Goal: Task Accomplishment & Management: Manage account settings

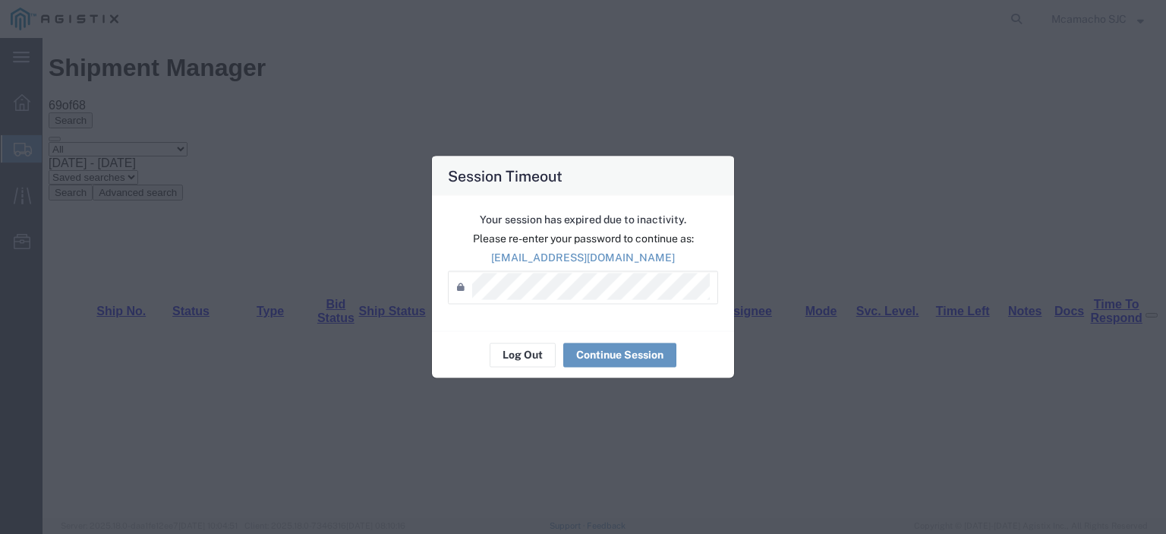
scroll to position [926, 0]
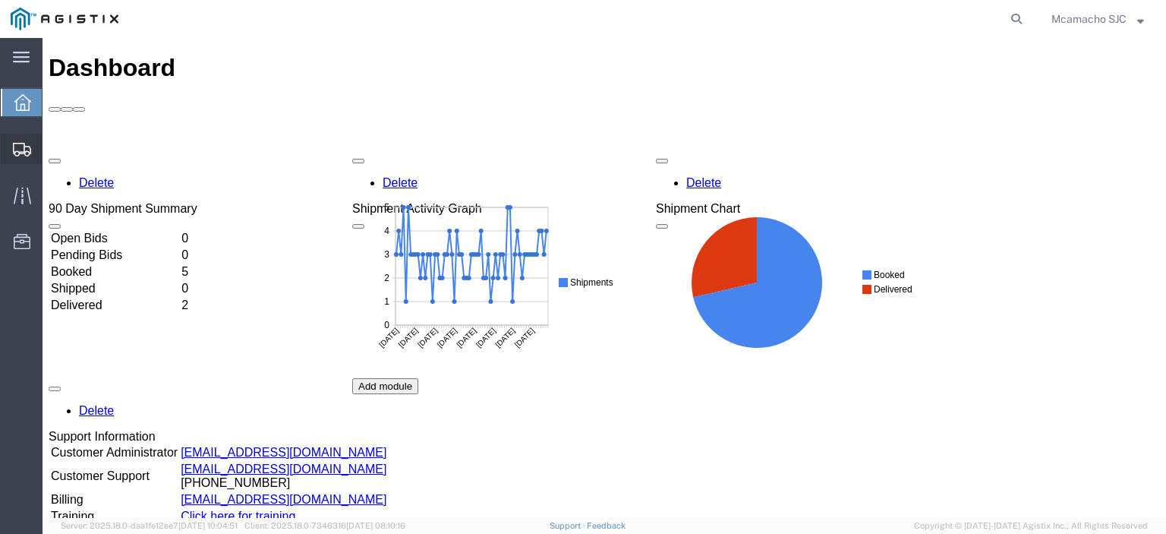
click at [21, 154] on icon at bounding box center [22, 150] width 18 height 14
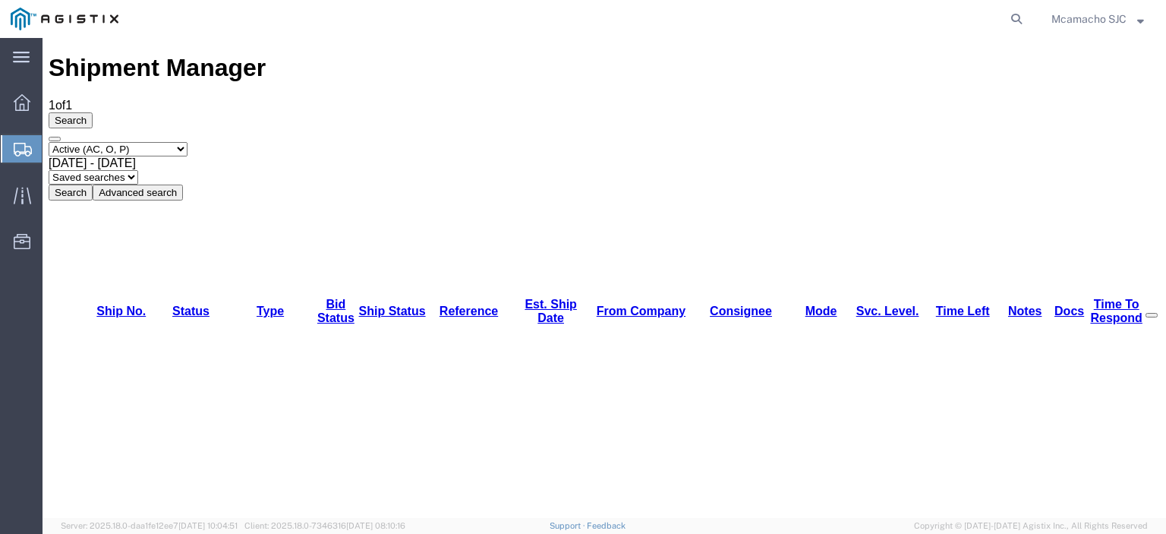
click at [137, 142] on select "Select status Active (AC, O, P) All Approved Awaiting Confirmation (AC) Booked …" at bounding box center [118, 149] width 139 height 14
select select "BOOK"
click at [49, 142] on select "Select status Active (AC, O, P) All Approved Awaiting Confirmation (AC) Booked …" at bounding box center [118, 149] width 139 height 14
click at [93, 185] on button "Search" at bounding box center [71, 193] width 44 height 16
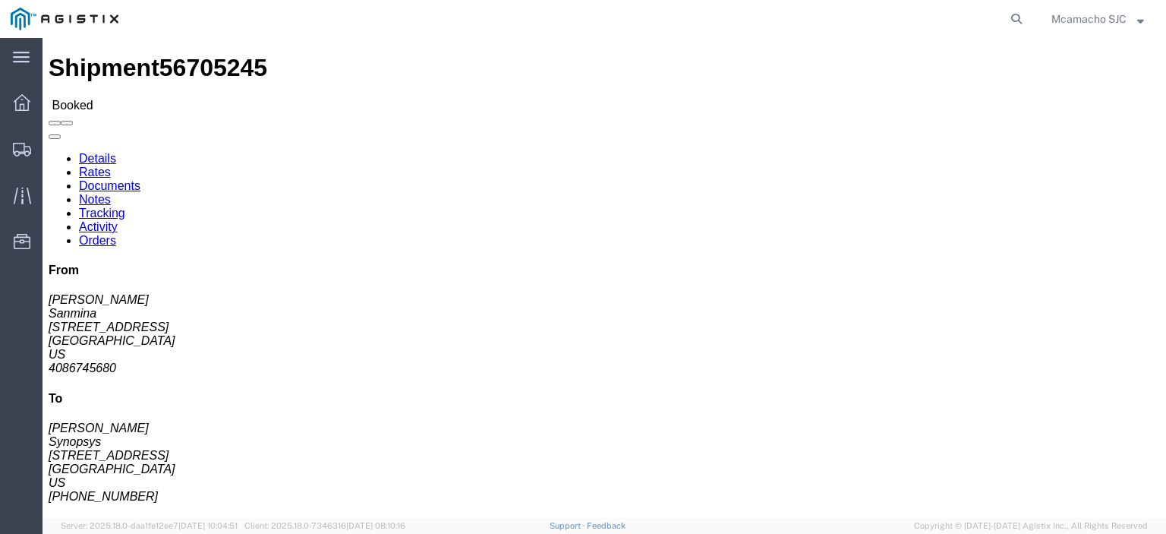
click link "Tracking"
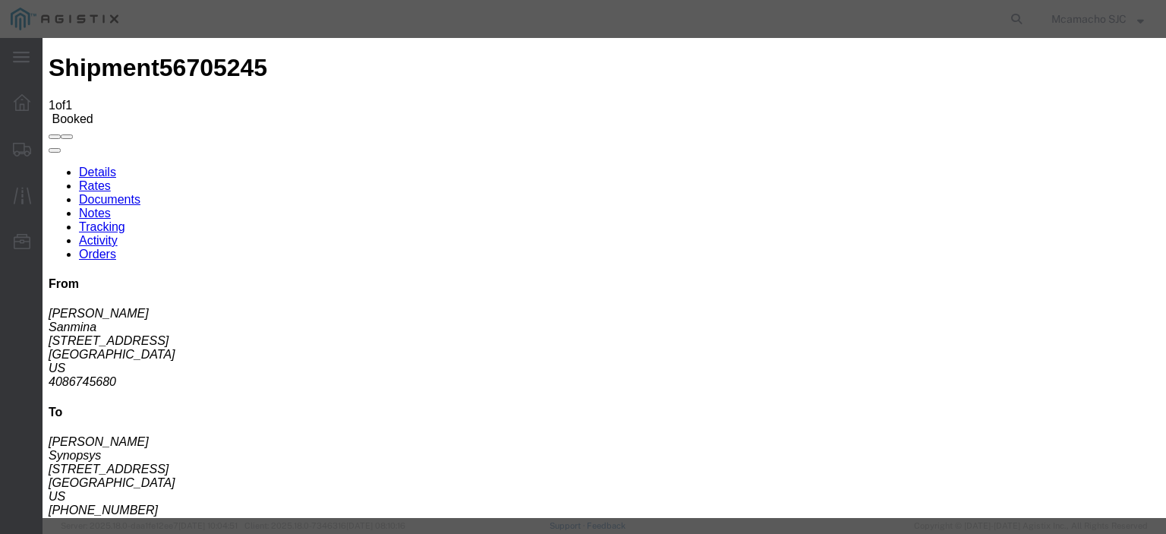
type input "09/03/2025"
type input "4:20 PM"
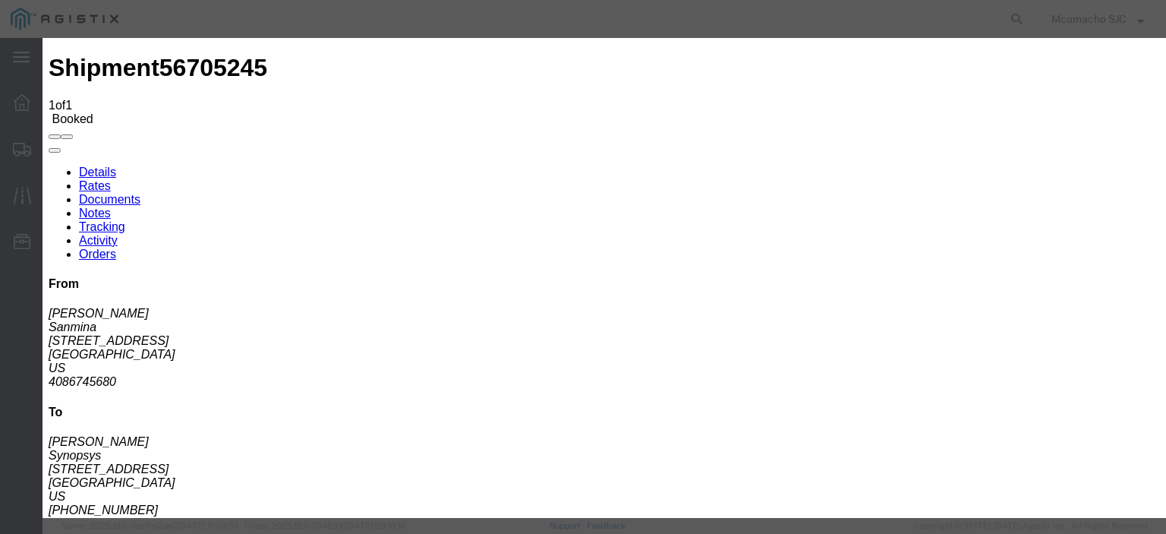
select select "DELIVRED"
type input "09/03/2025"
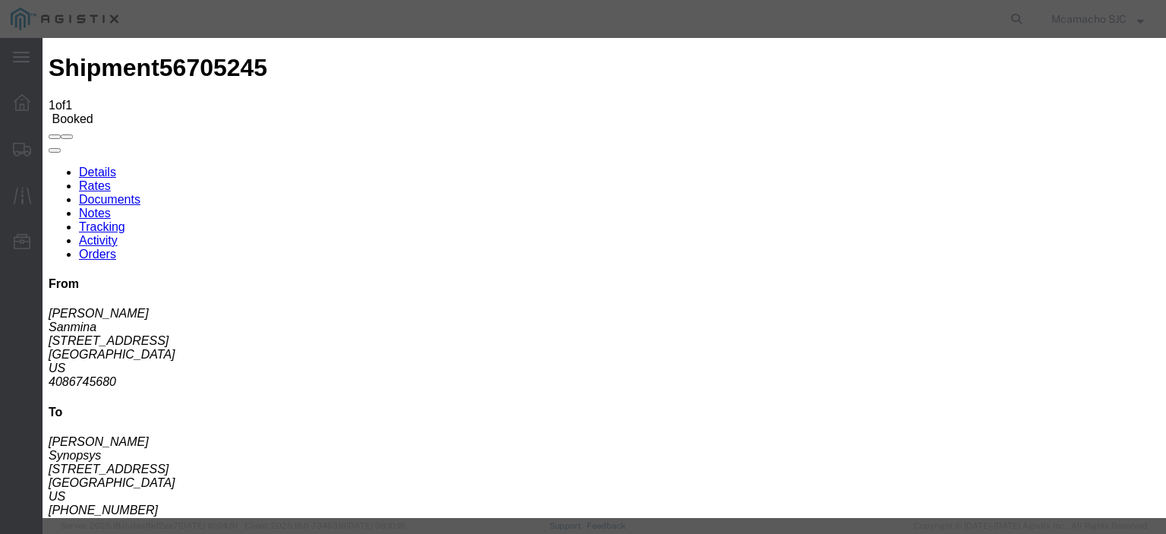
type input "A"
type input "ALDRIN"
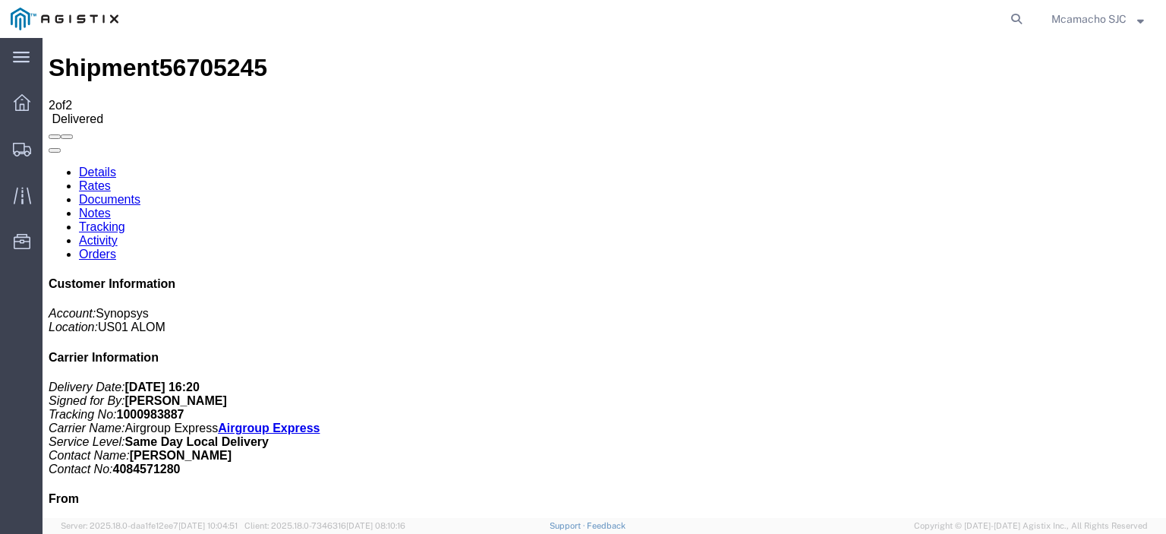
click at [140, 193] on link "Documents" at bounding box center [110, 199] width 62 height 13
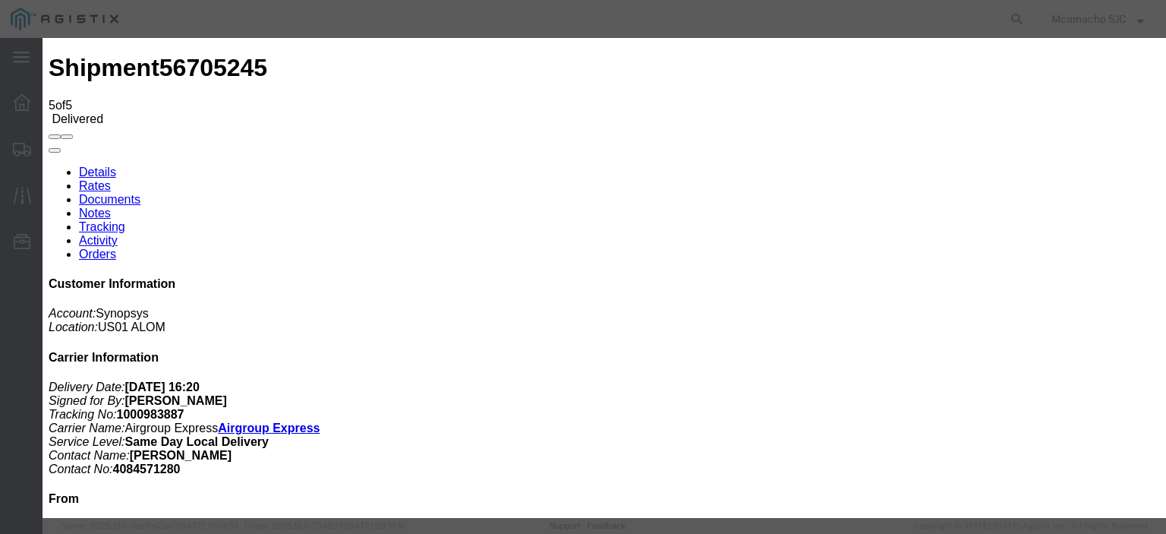
type input "C:\fakepath\1000983887 HCPOD.pdf"
type input "AIRGROUP"
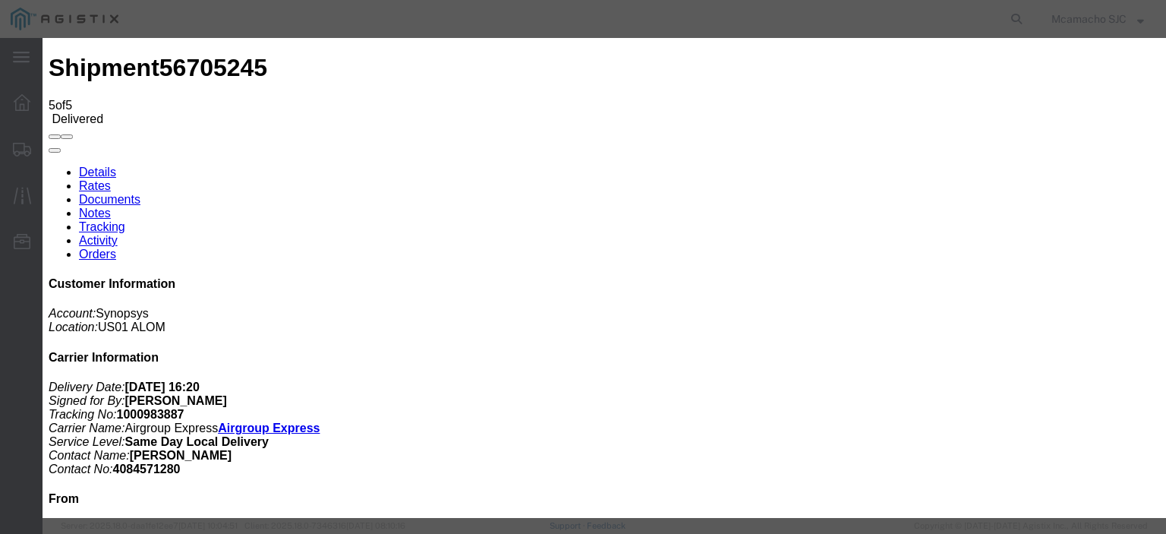
type input "HCPOD"
select select "PROOF_OF_DELIVERY"
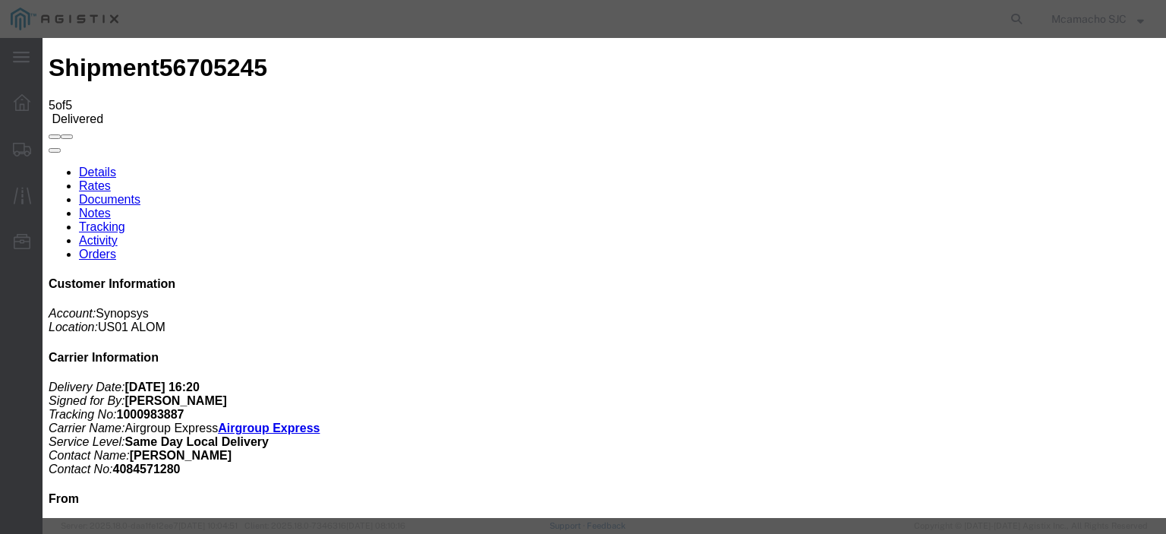
select select
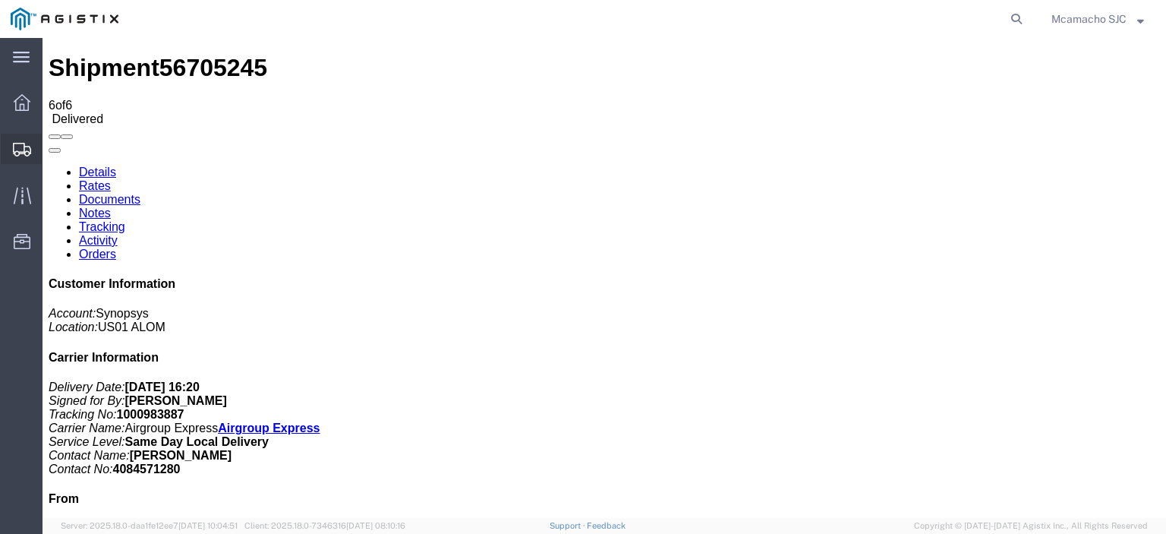
click at [52, 150] on span "Shipments" at bounding box center [47, 149] width 11 height 30
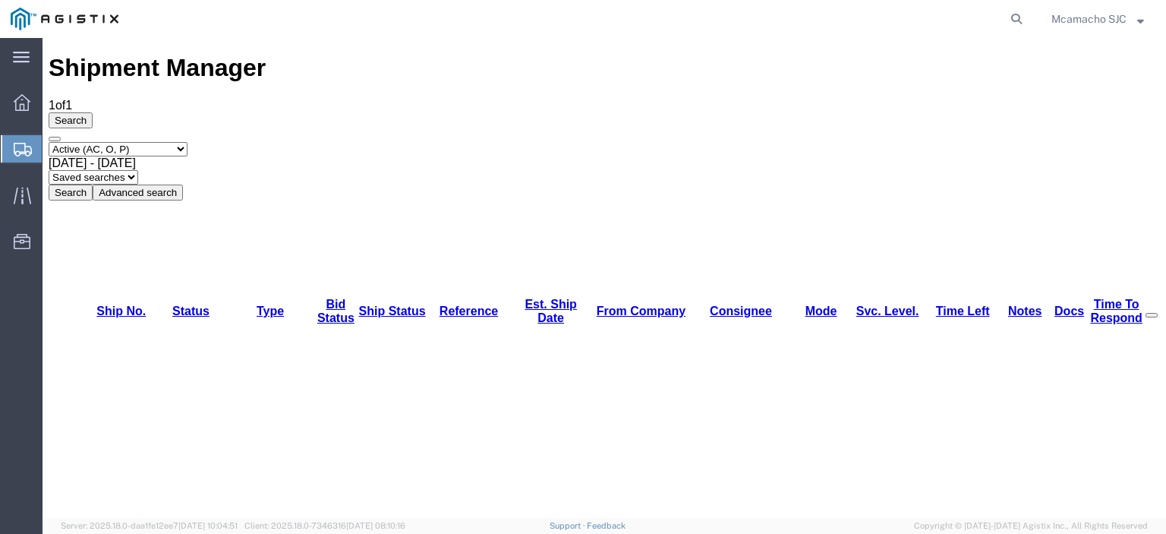
click at [118, 142] on select "Select status Active (AC, O, P) All Approved Awaiting Confirmation (AC) Booked …" at bounding box center [118, 149] width 139 height 14
select select "BOOK"
click at [49, 142] on select "Select status Active (AC, O, P) All Approved Awaiting Confirmation (AC) Booked …" at bounding box center [118, 149] width 139 height 14
click at [93, 185] on button "Search" at bounding box center [71, 193] width 44 height 16
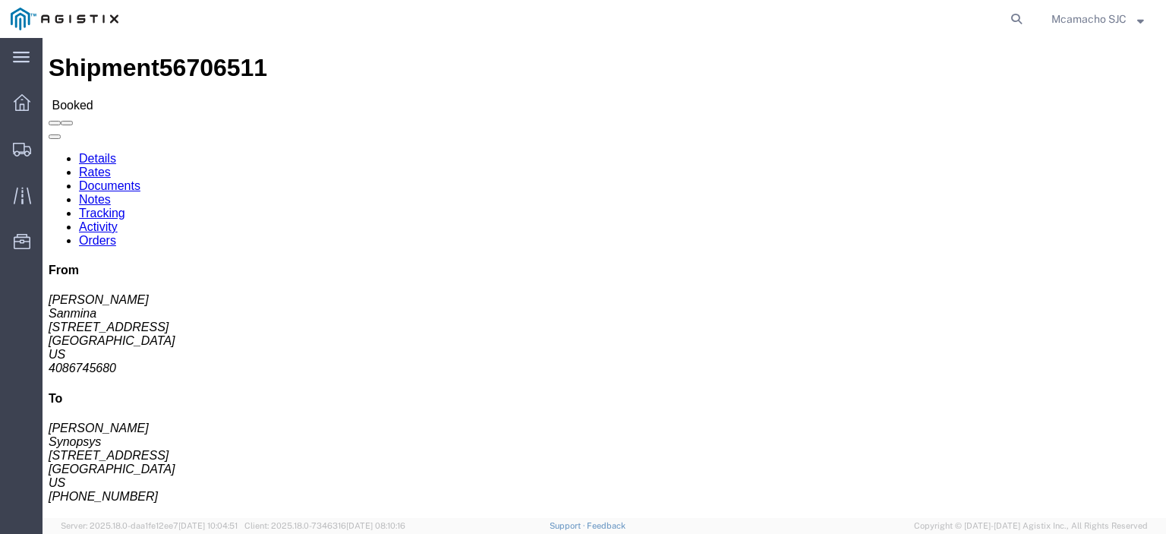
click link "Tracking"
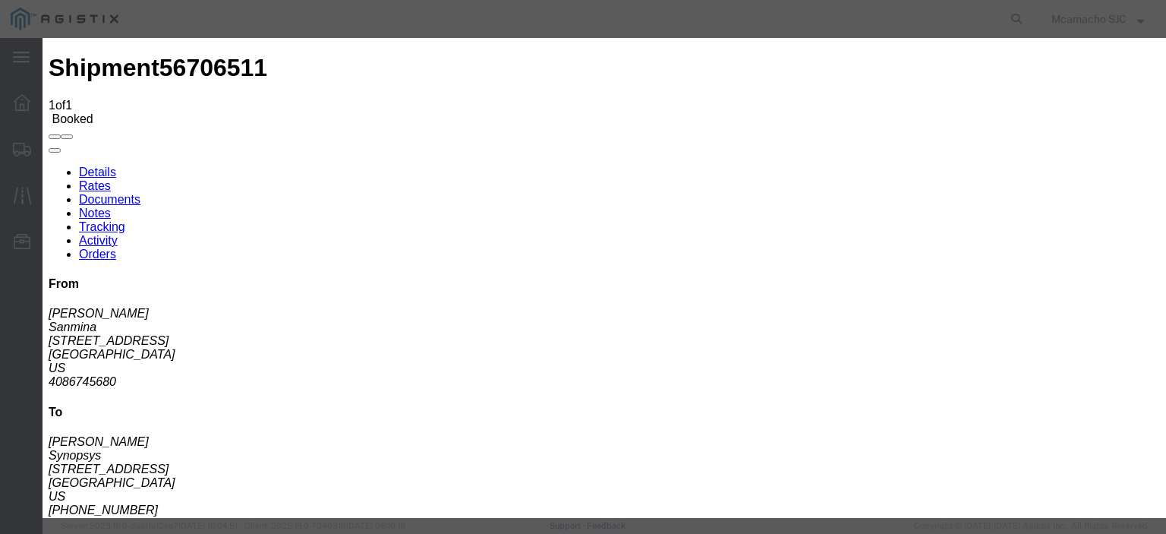
type input "09/03/2025"
type input "4:20 PM"
select select "DELIVRED"
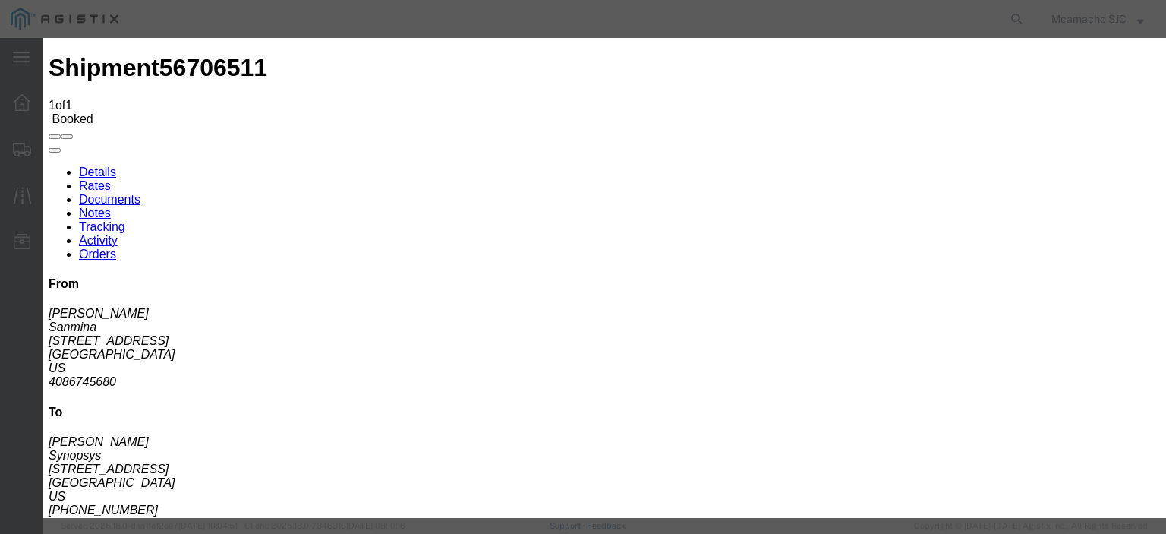
type input "ALDRIN"
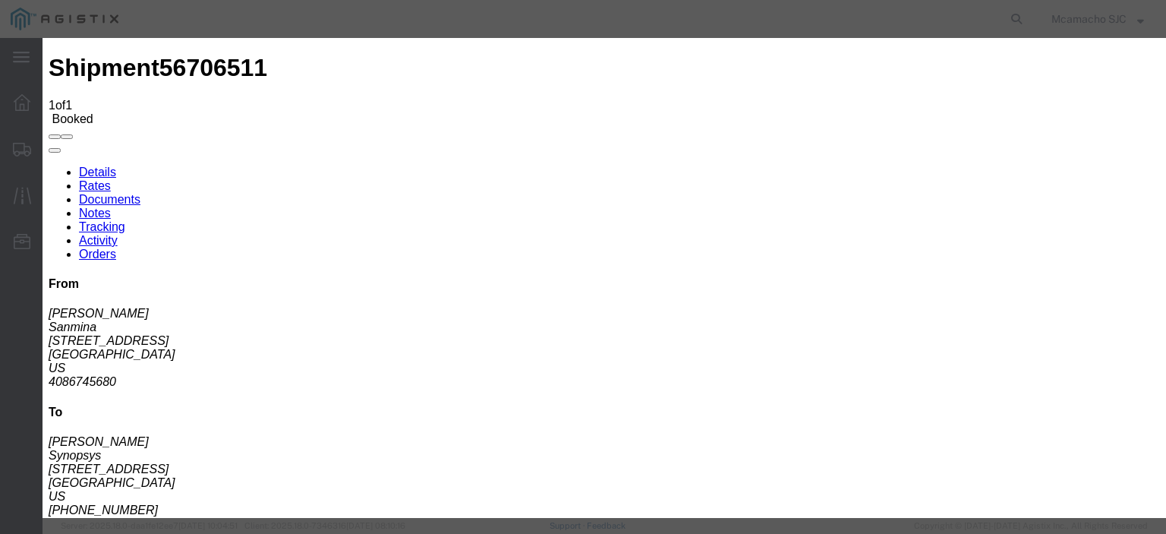
type input "09/03/2025"
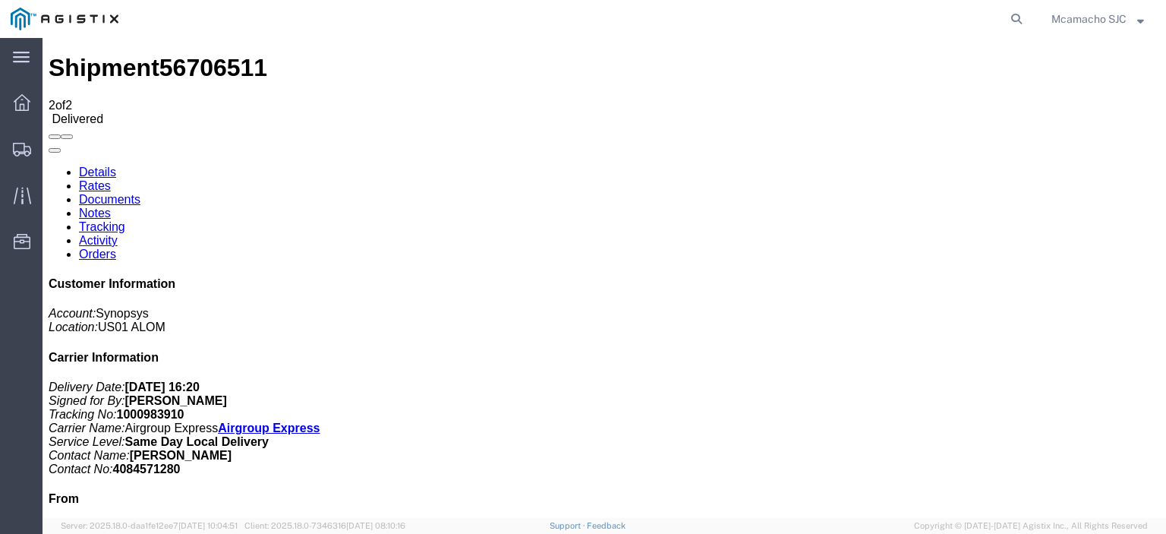
click at [140, 193] on link "Documents" at bounding box center [110, 199] width 62 height 13
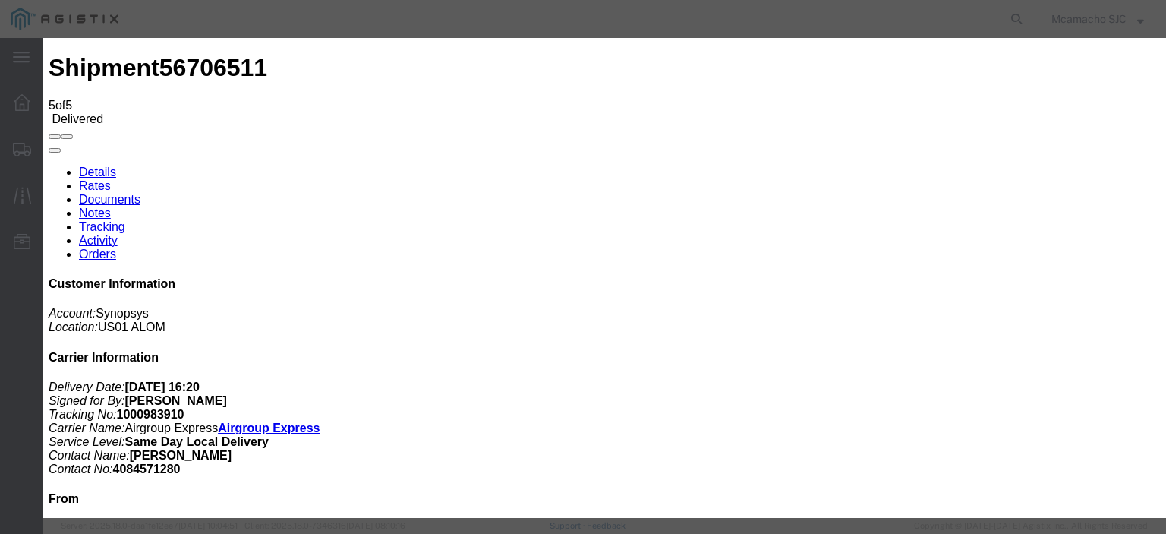
type input "C:\fakepath\1000983910 HCPOD.pdf"
type input "AIRGROUP"
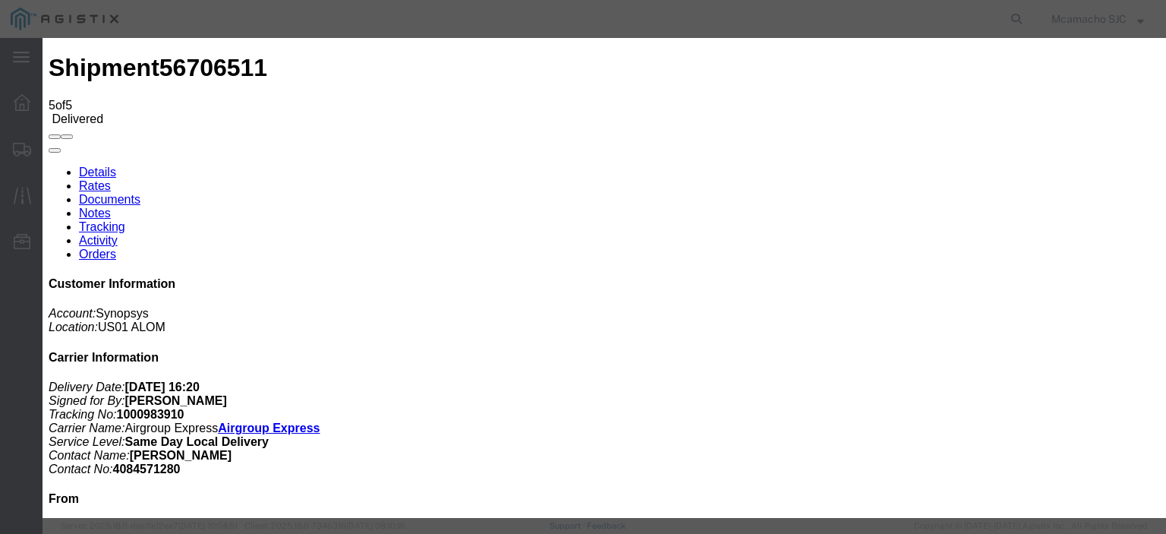
type input "HCPOD"
select select "PROOF_OF_DELIVERY"
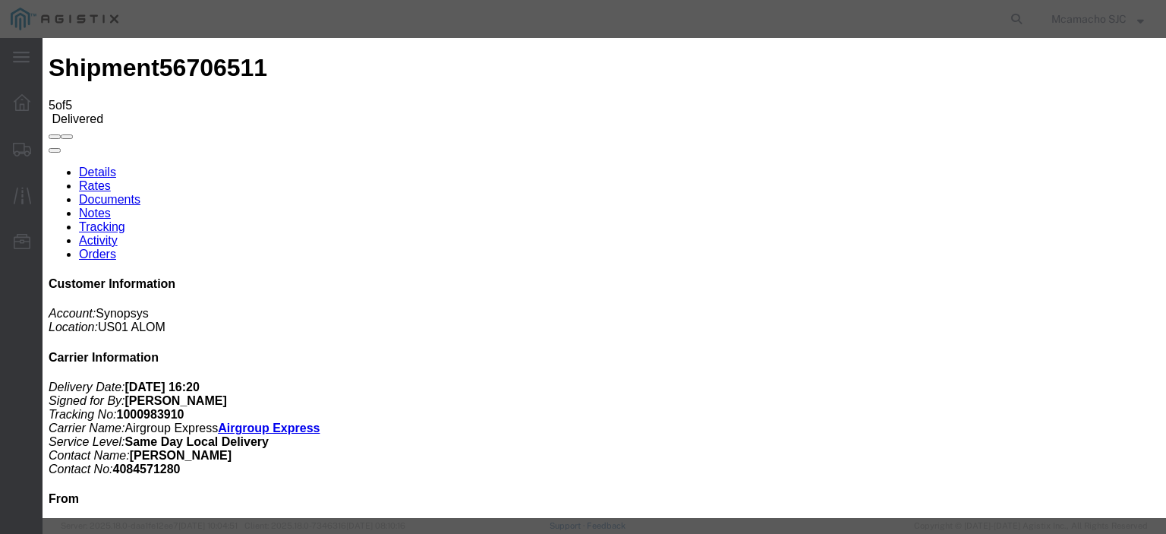
select select
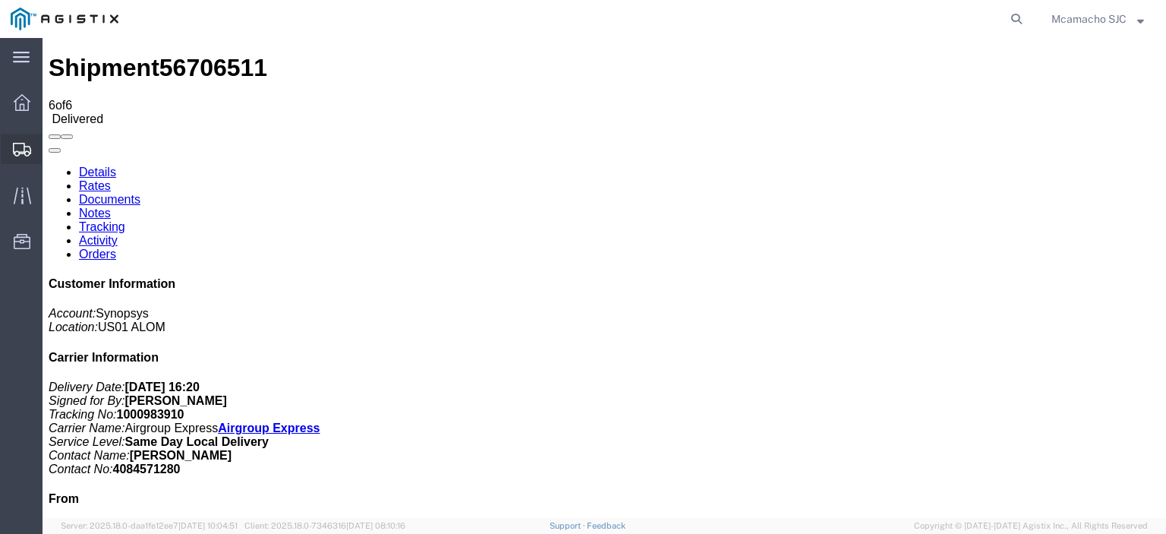
click at [52, 144] on span "Shipments" at bounding box center [47, 149] width 11 height 30
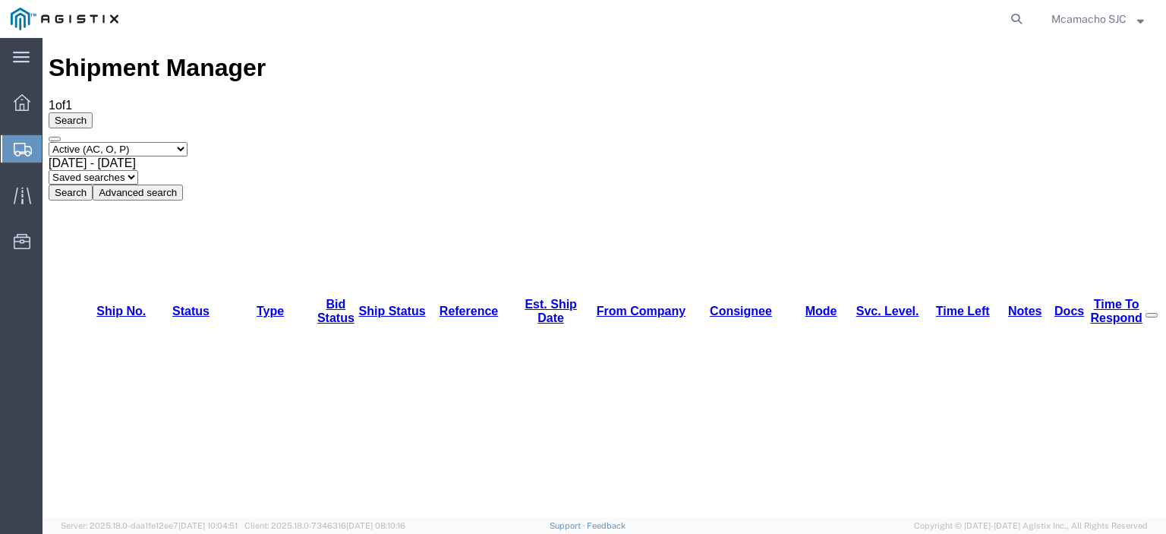
click at [108, 142] on select "Select status Active (AC, O, P) All Approved Awaiting Confirmation (AC) Booked …" at bounding box center [118, 149] width 139 height 14
select select "BOOK"
click at [49, 142] on select "Select status Active (AC, O, P) All Approved Awaiting Confirmation (AC) Booked …" at bounding box center [118, 149] width 139 height 14
click at [93, 185] on button "Search" at bounding box center [71, 193] width 44 height 16
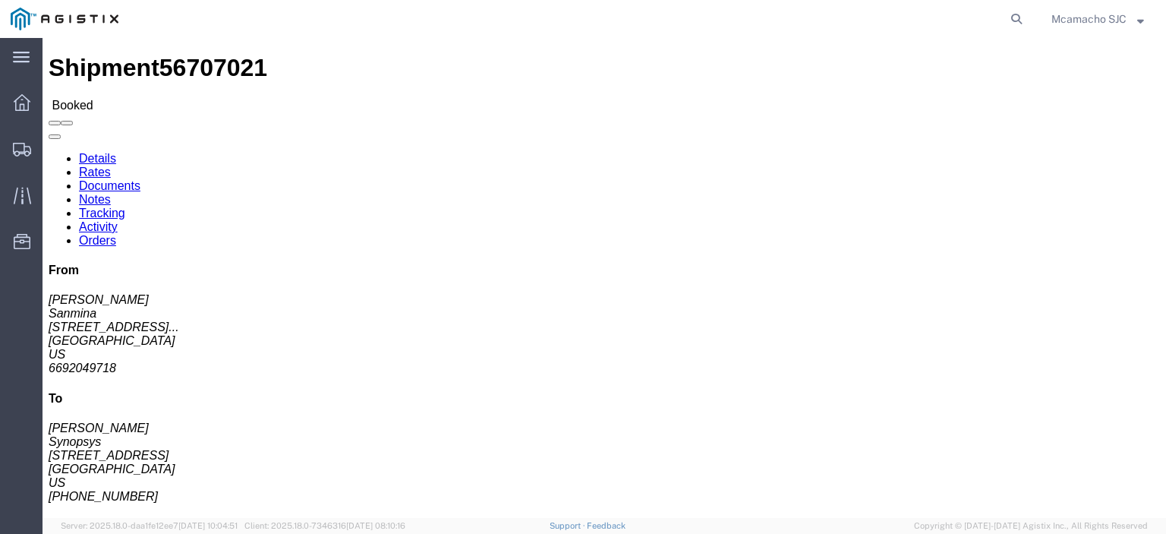
click link "Tracking"
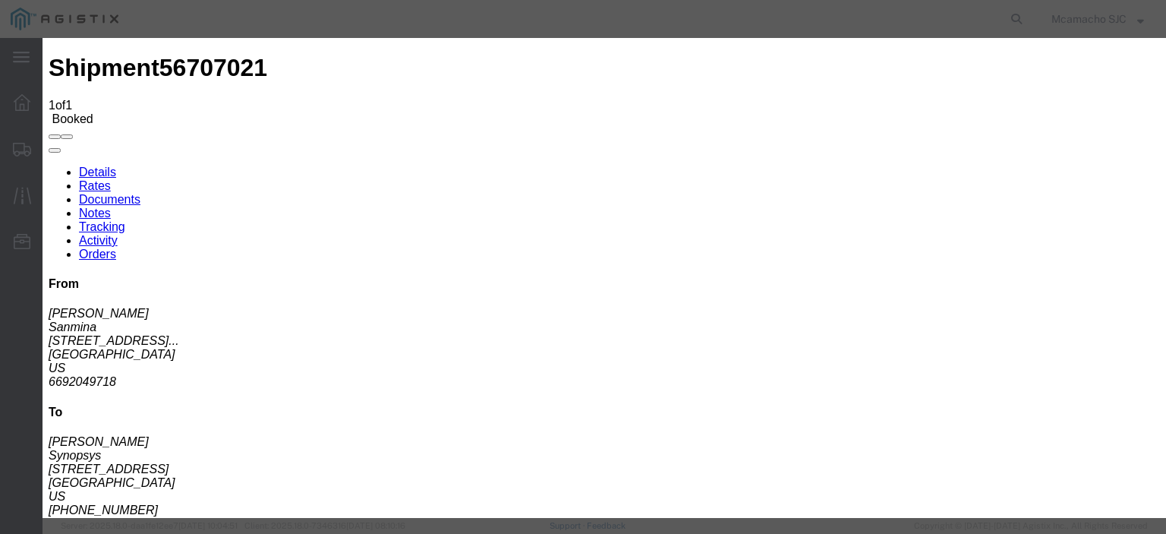
type input "09/03/2025"
type input "4:20 PM"
select select "DELIVRED"
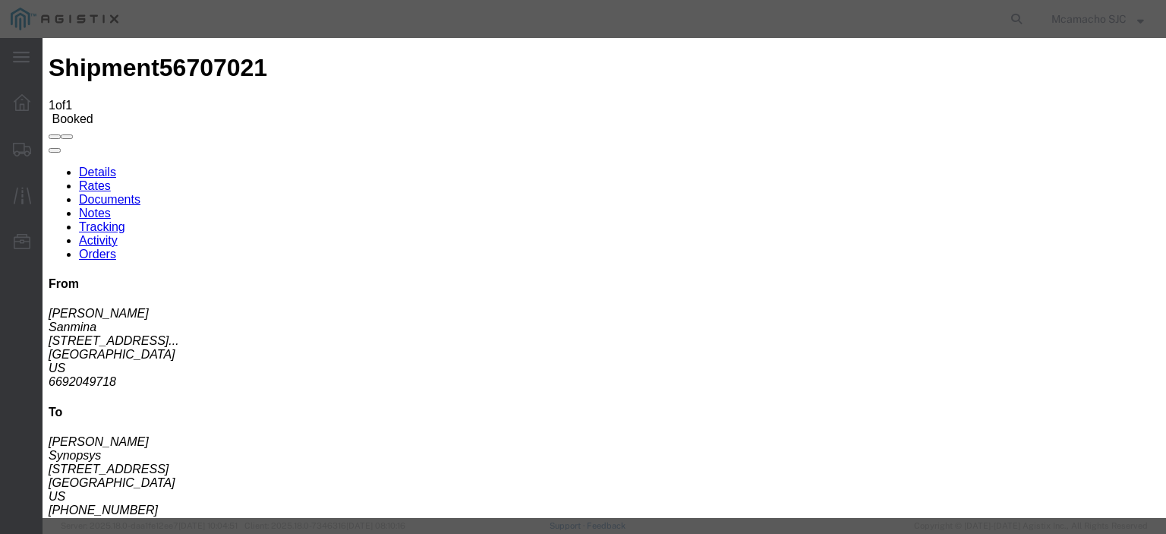
type input "09/03/2025"
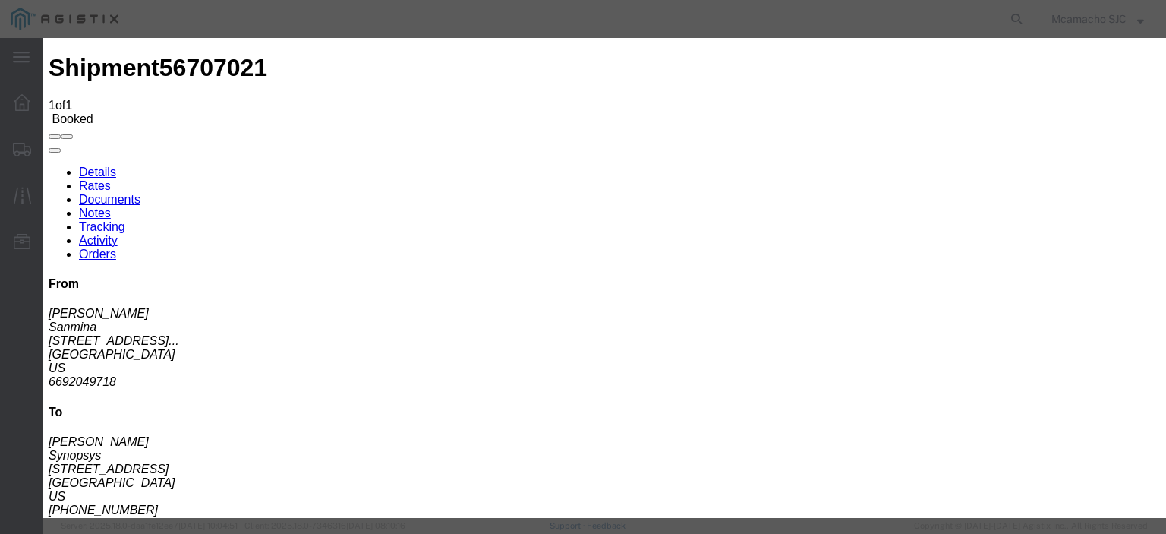
type input "ALDRIN"
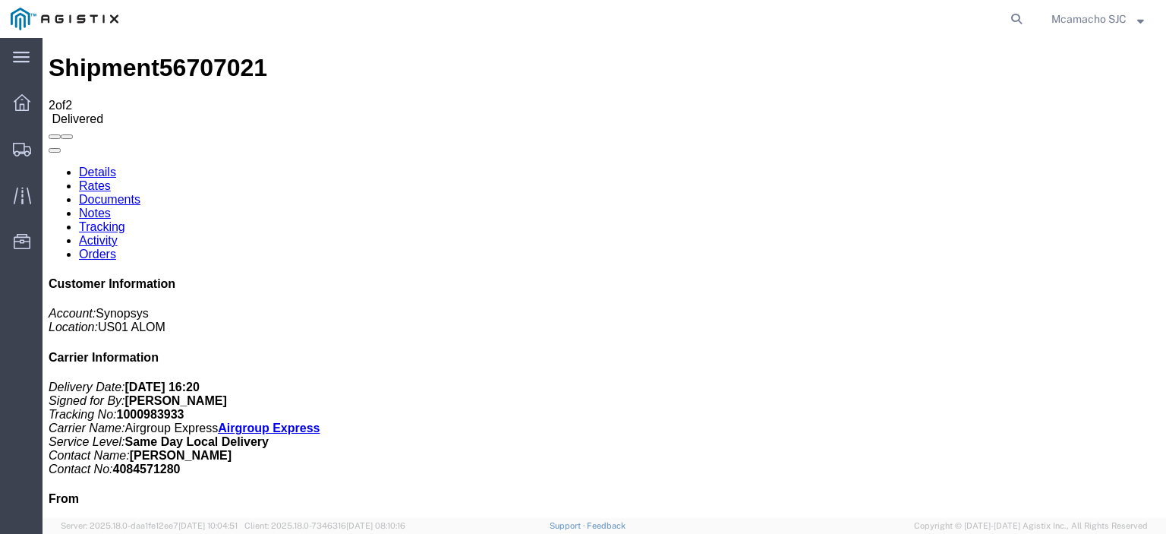
click at [140, 193] on link "Documents" at bounding box center [110, 199] width 62 height 13
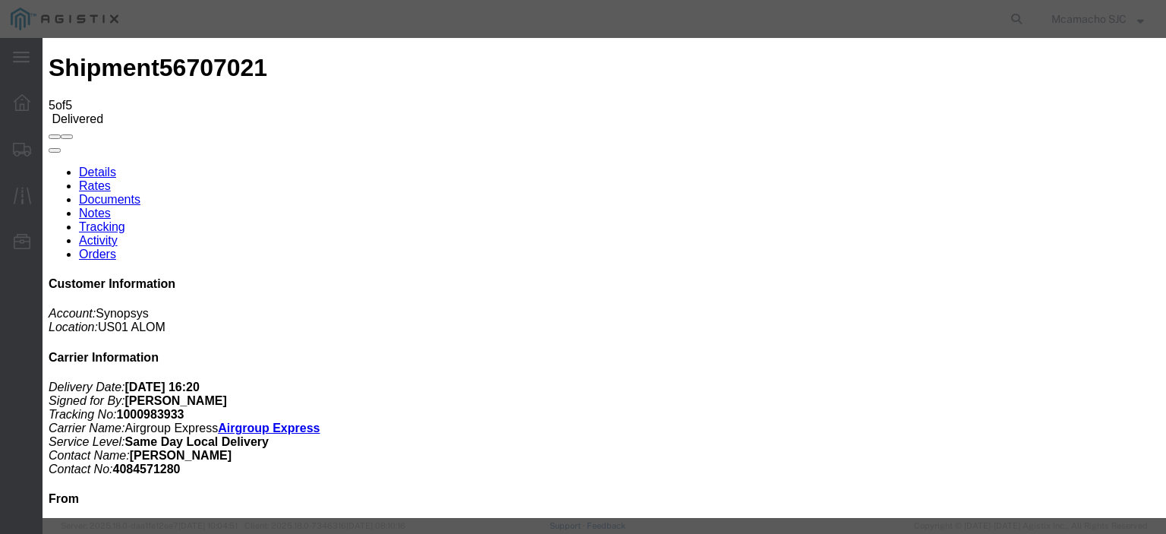
type input "C:\fakepath\1000983933 HCPOD.pdf"
type input "AIRGROUP"
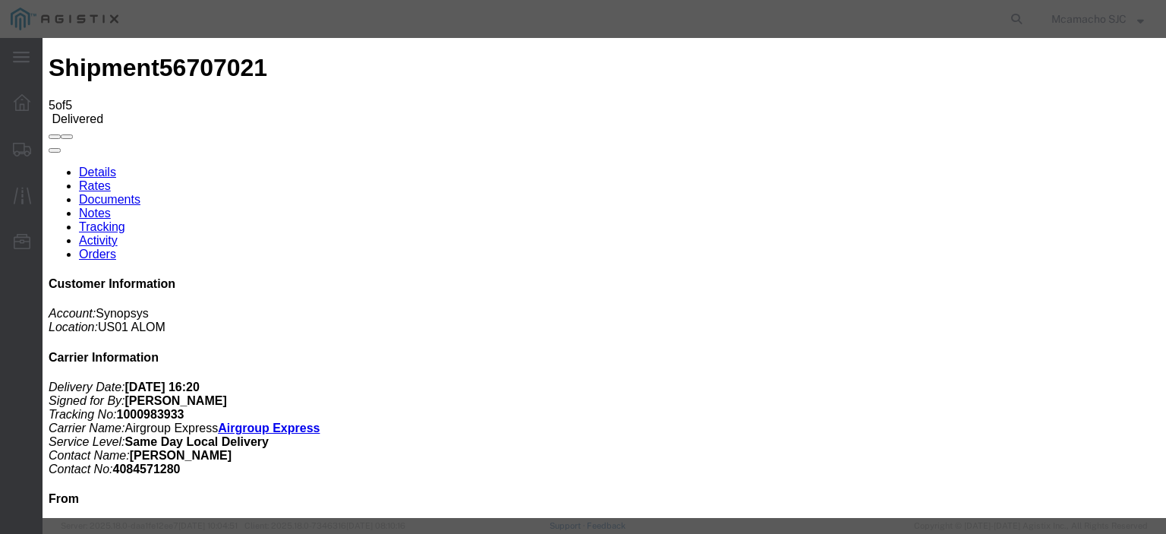
type input "HCPOD"
select select "PROOF_OF_DELIVERY"
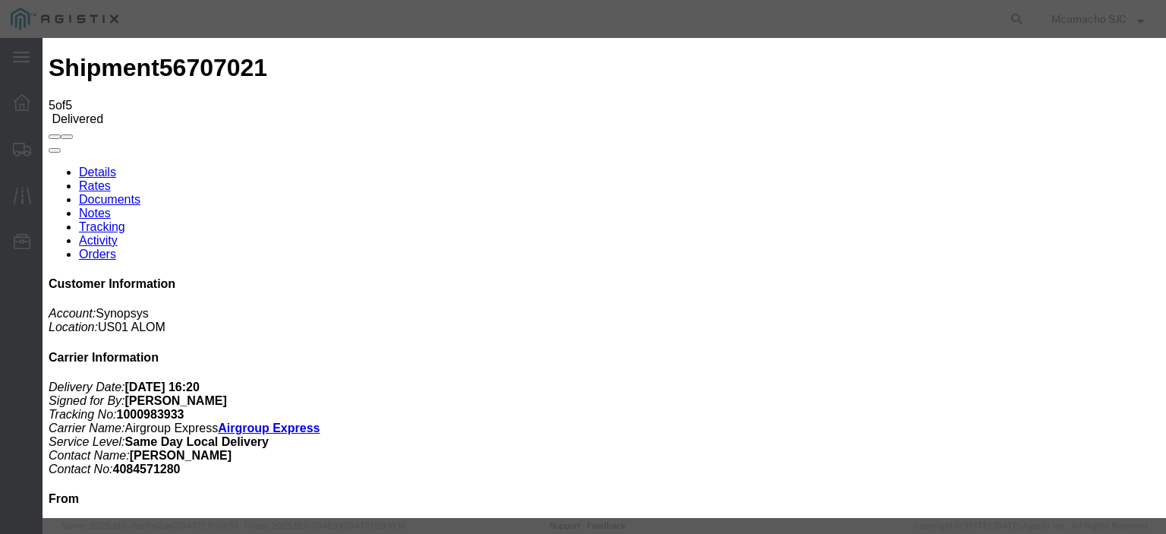
select select
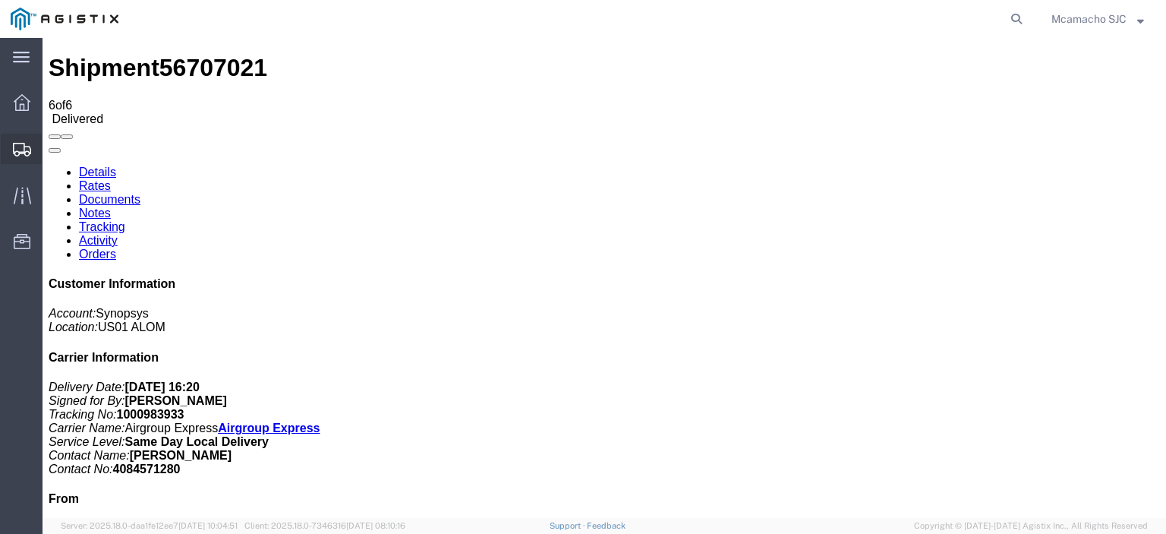
click at [50, 144] on span "Shipments" at bounding box center [47, 149] width 11 height 30
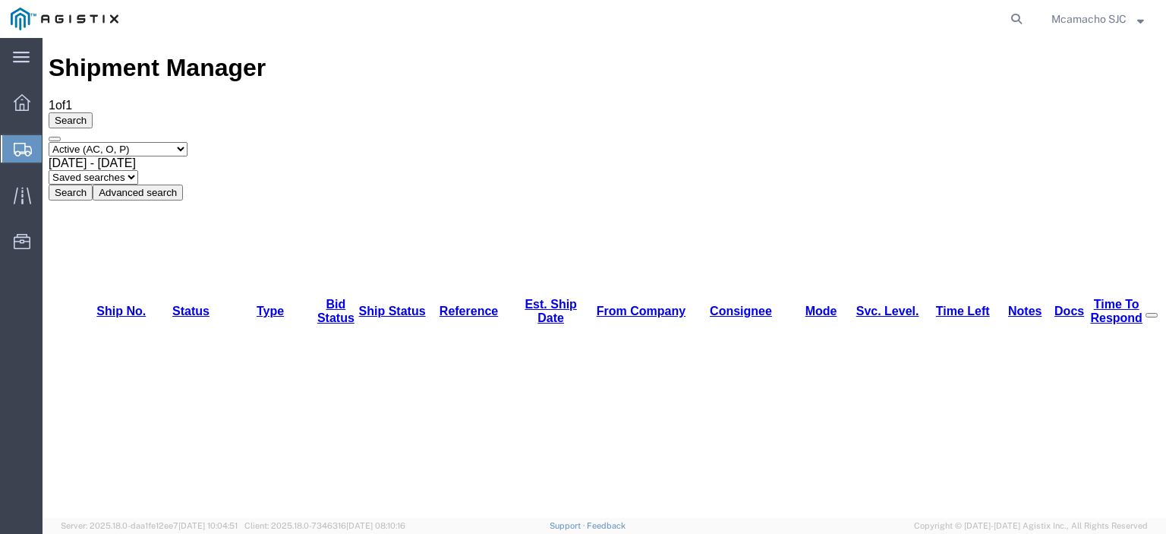
click at [152, 142] on select "Select status Active (AC, O, P) All Approved Awaiting Confirmation (AC) Booked …" at bounding box center [118, 149] width 139 height 14
select select "BOOK"
click at [49, 142] on select "Select status Active (AC, O, P) All Approved Awaiting Confirmation (AC) Booked …" at bounding box center [118, 149] width 139 height 14
click at [93, 185] on button "Search" at bounding box center [71, 193] width 44 height 16
